Goal: Task Accomplishment & Management: Use online tool/utility

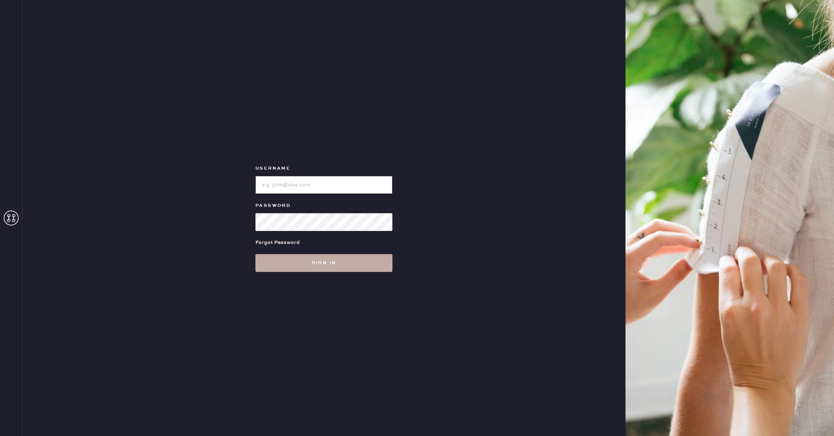
type input "reformationhenderson"
click at [357, 267] on button "Sign in" at bounding box center [323, 263] width 137 height 18
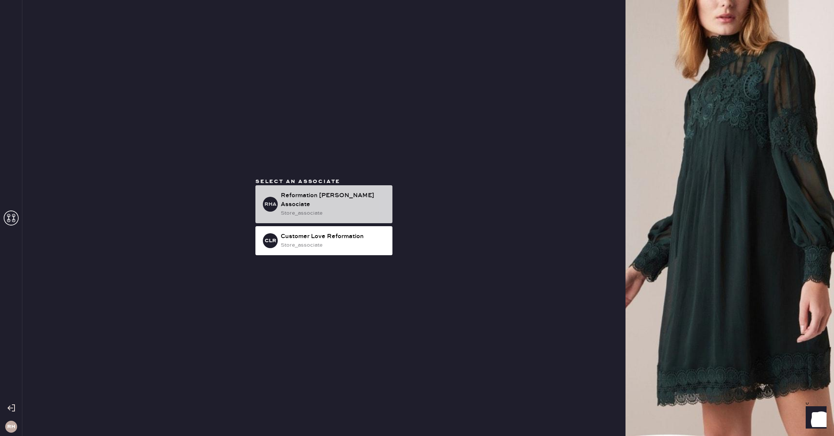
click at [278, 209] on div "RHA Reformation Henderson Associate store_associate" at bounding box center [323, 204] width 137 height 38
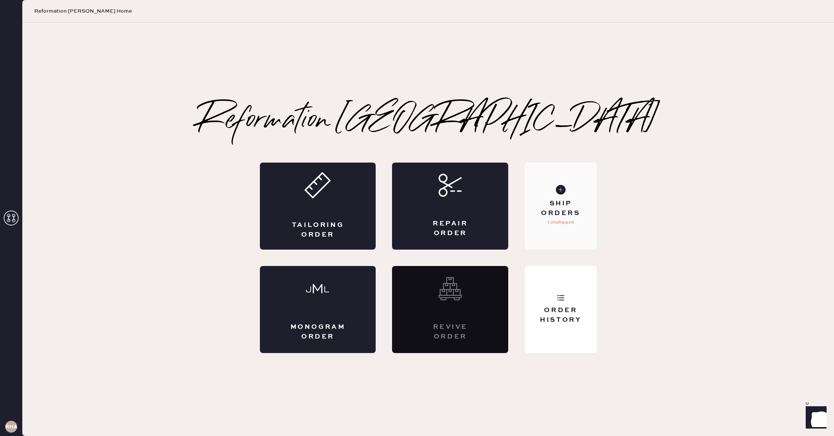
click at [572, 238] on div "Ship Orders 1 Unshipped" at bounding box center [561, 206] width 72 height 87
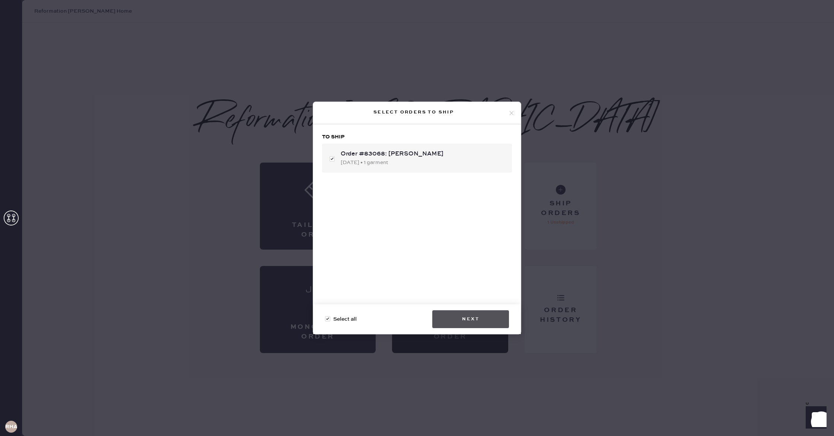
click at [478, 315] on button "Next" at bounding box center [470, 320] width 77 height 18
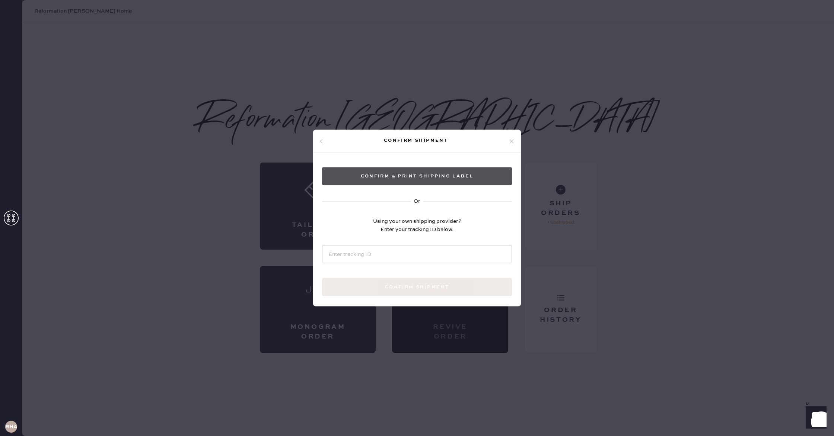
click at [425, 174] on button "Confirm & Print shipping label" at bounding box center [417, 177] width 190 height 18
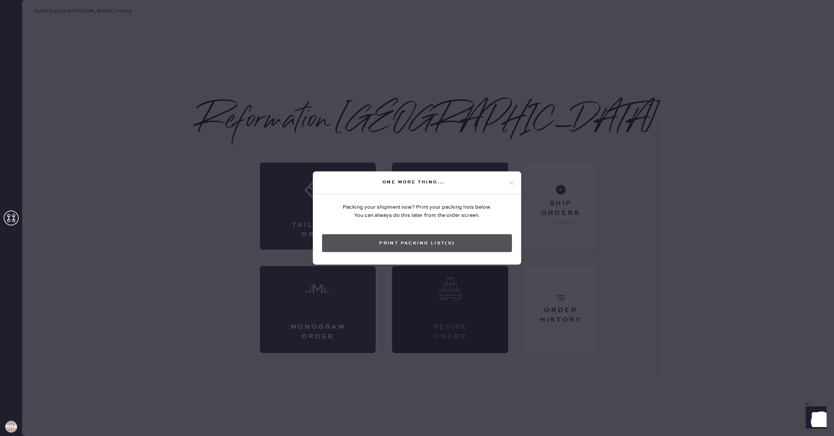
click at [438, 244] on button "Print Packing List(s)" at bounding box center [417, 244] width 190 height 18
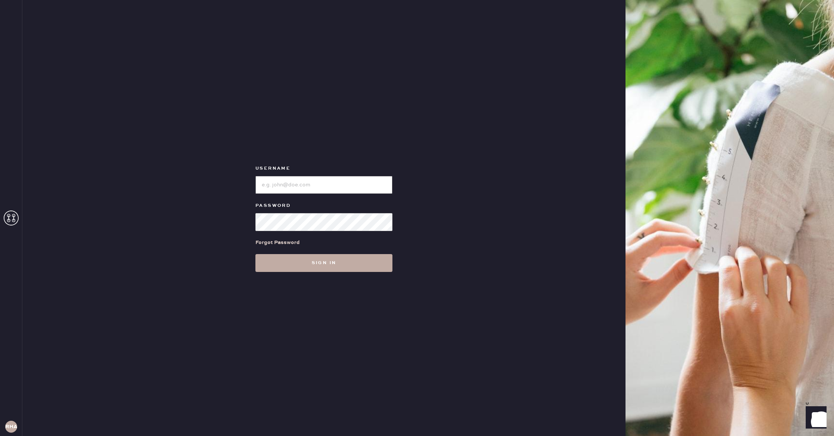
type input "reformationhenderson"
click at [340, 264] on button "Sign in" at bounding box center [323, 263] width 137 height 18
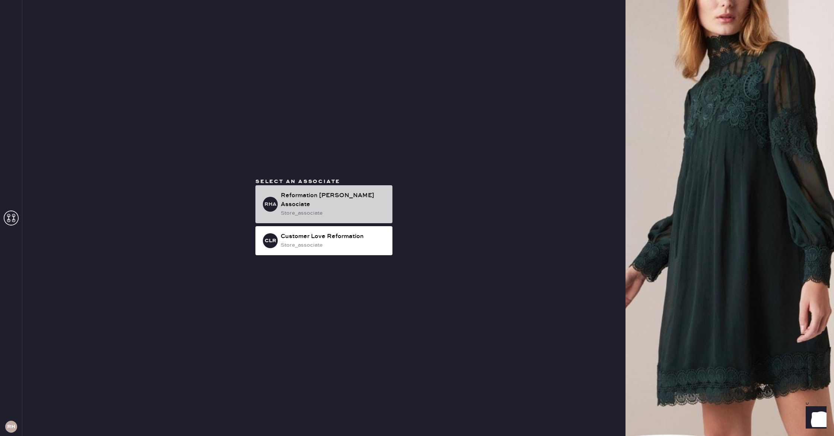
click at [309, 204] on div "Reformation [PERSON_NAME] Associate" at bounding box center [334, 200] width 106 height 18
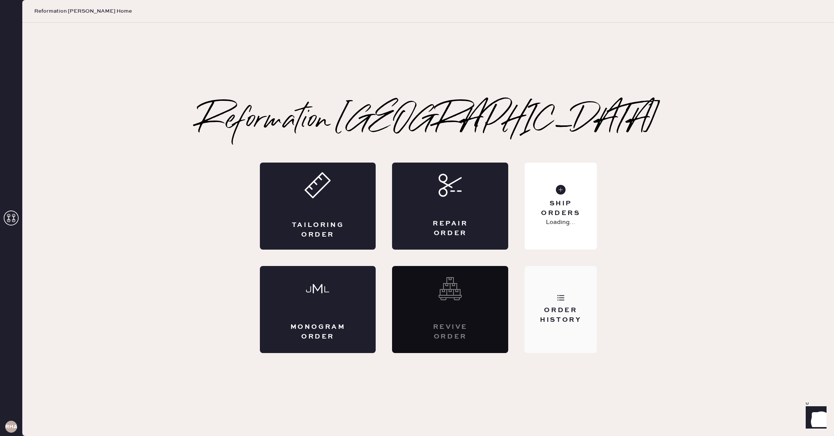
click at [539, 309] on div "Order History" at bounding box center [561, 315] width 60 height 19
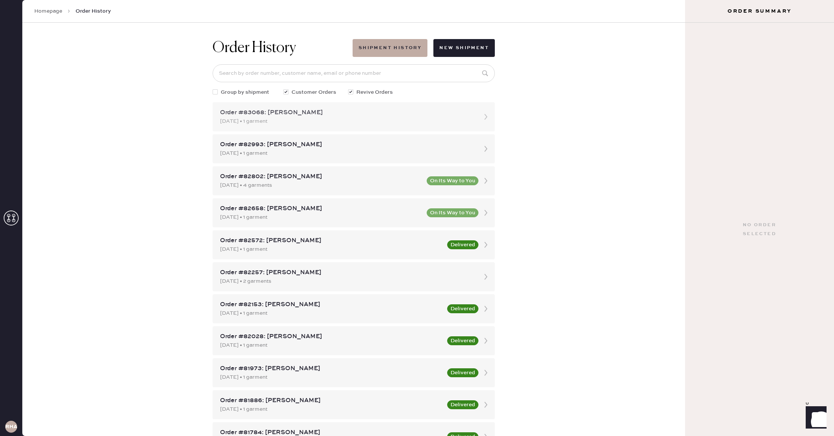
click at [338, 122] on div "[DATE] • 1 garment" at bounding box center [347, 121] width 254 height 8
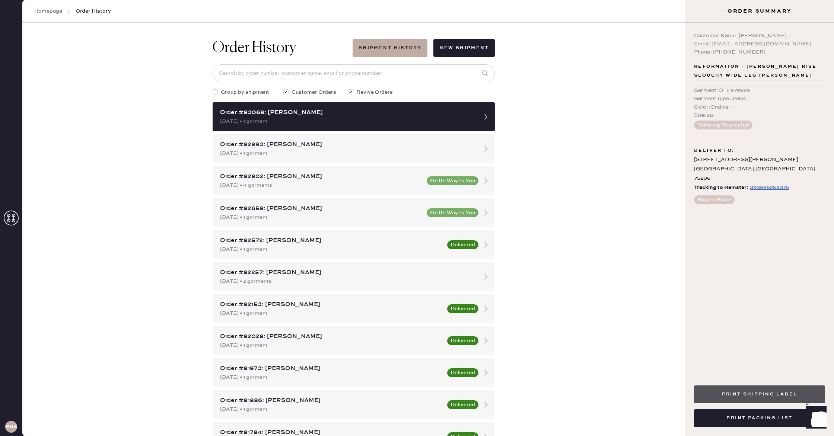
click at [773, 397] on button "Print Shipping Label" at bounding box center [759, 395] width 131 height 18
